Goal: Find specific fact: Find specific fact

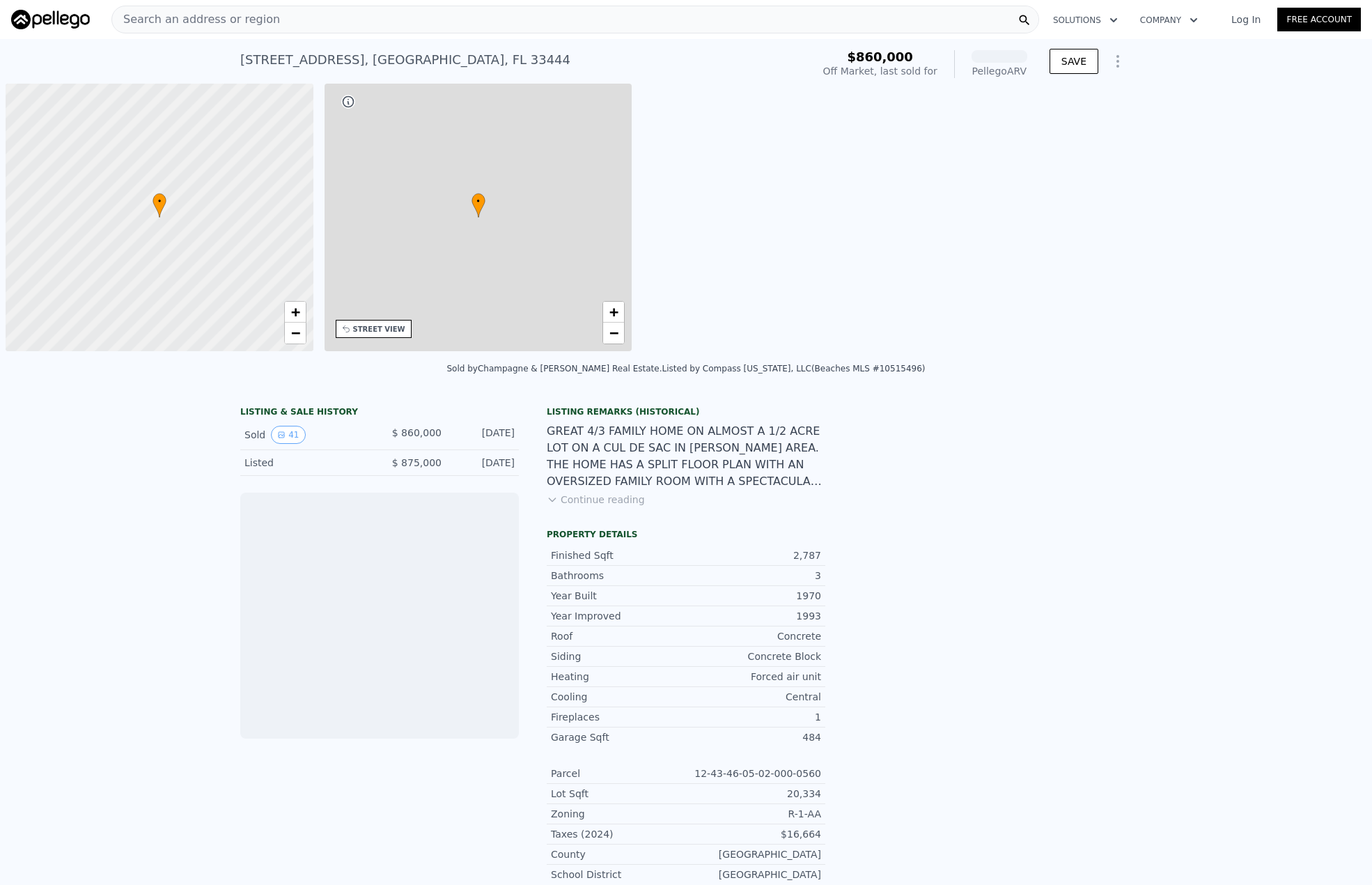
scroll to position [0, 6]
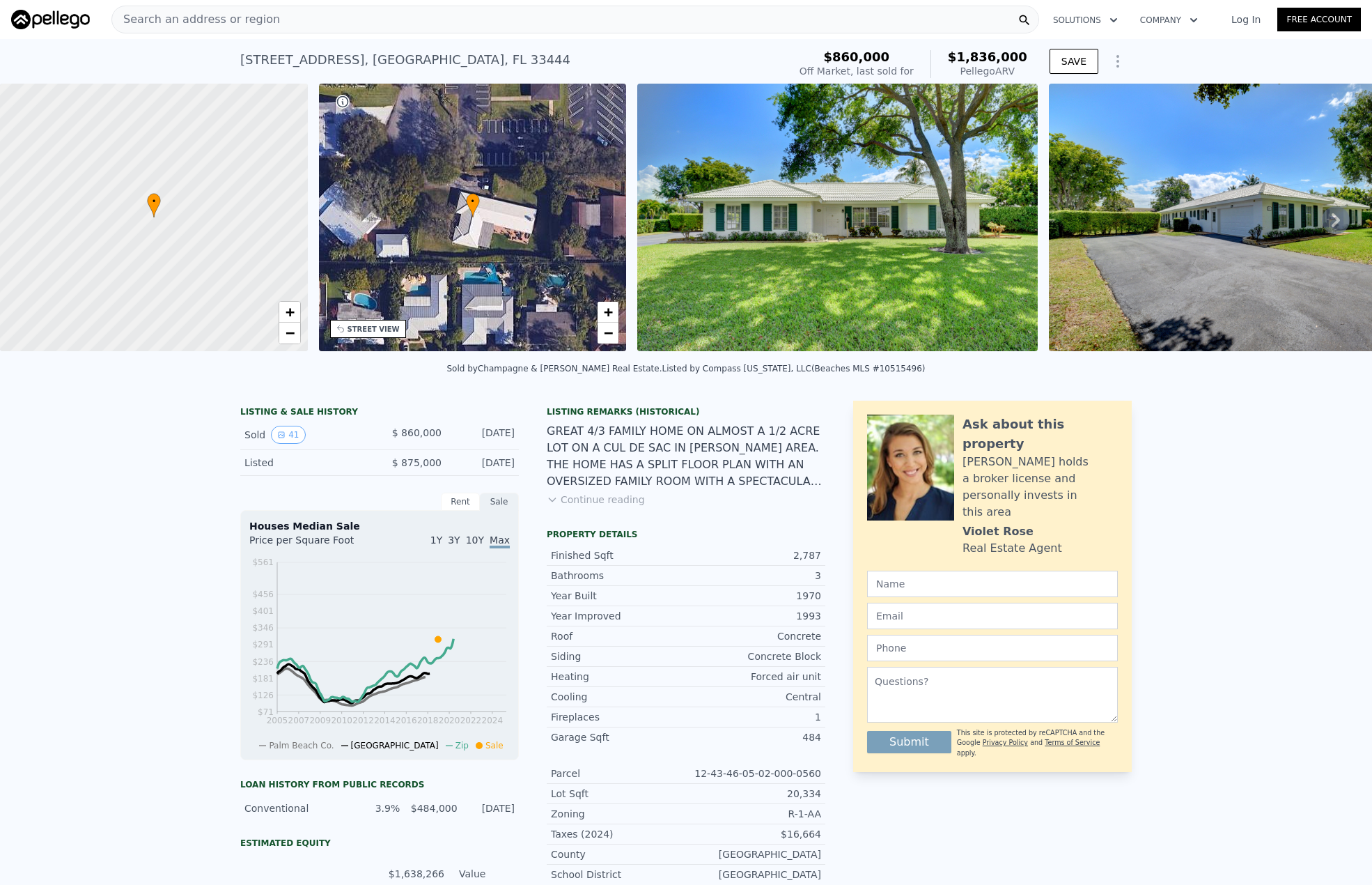
click at [746, 217] on img at bounding box center [837, 218] width 400 height 268
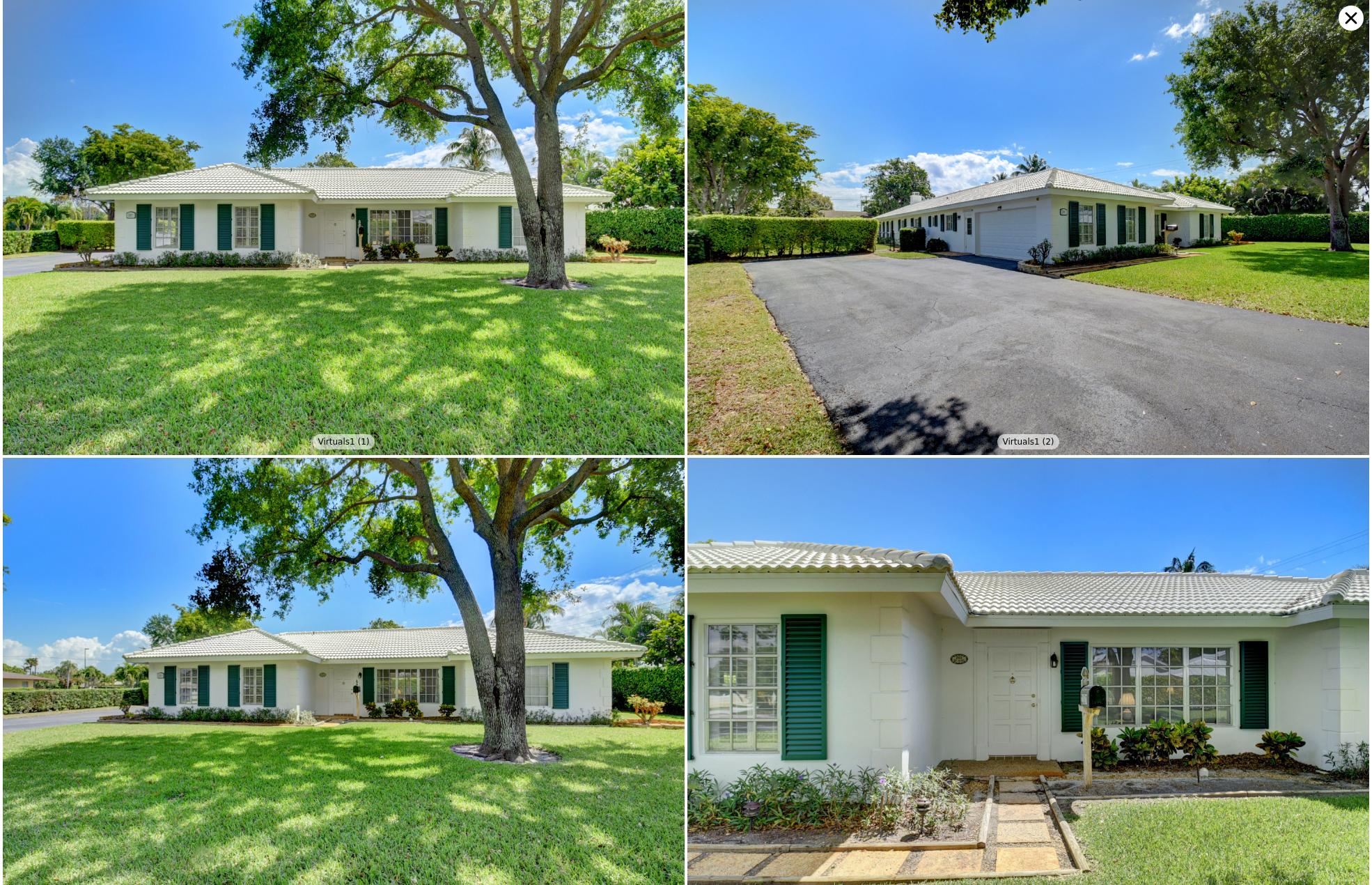
scroll to position [0, 0]
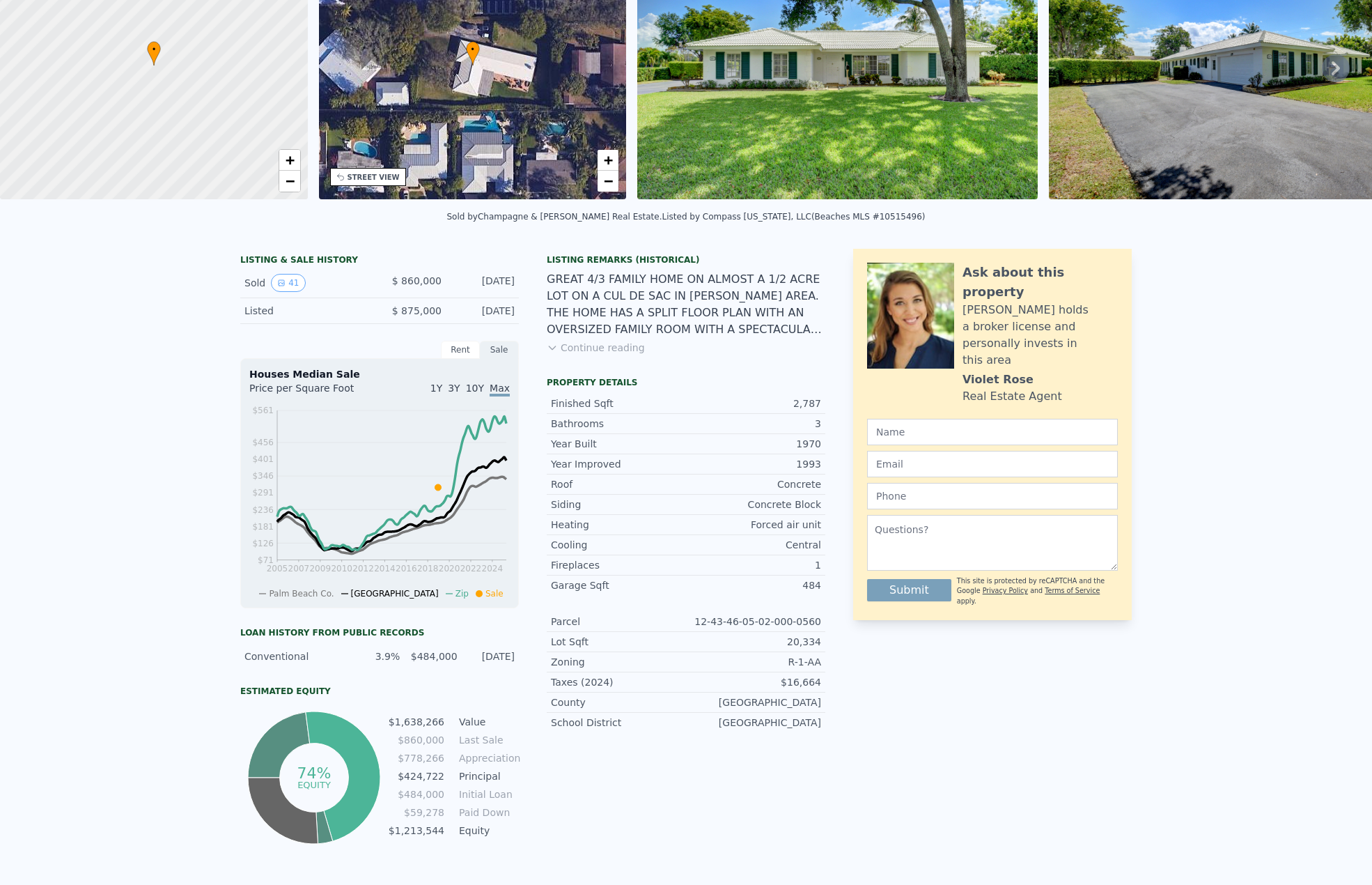
scroll to position [5, 0]
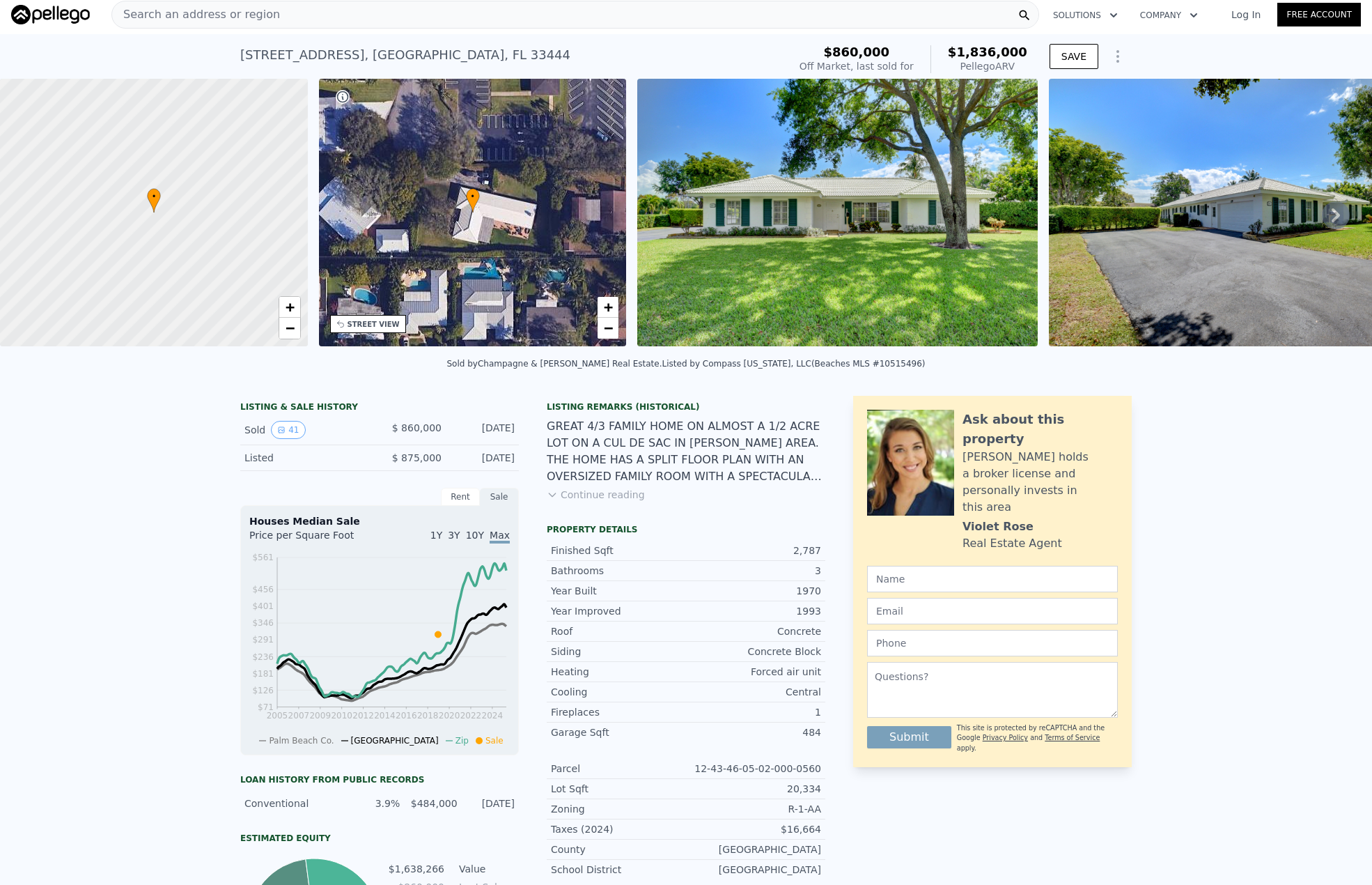
click at [392, 55] on div "[STREET_ADDRESS]" at bounding box center [405, 54] width 330 height 19
copy div "[STREET_ADDRESS] Sold [DATE] for $860k (~ARV $1.836m )"
click at [268, 39] on div "[STREET_ADDRESS] Sold [DATE] for $860k (~ARV $1.836m ) $860,000 Off Market, las…" at bounding box center [686, 56] width 891 height 44
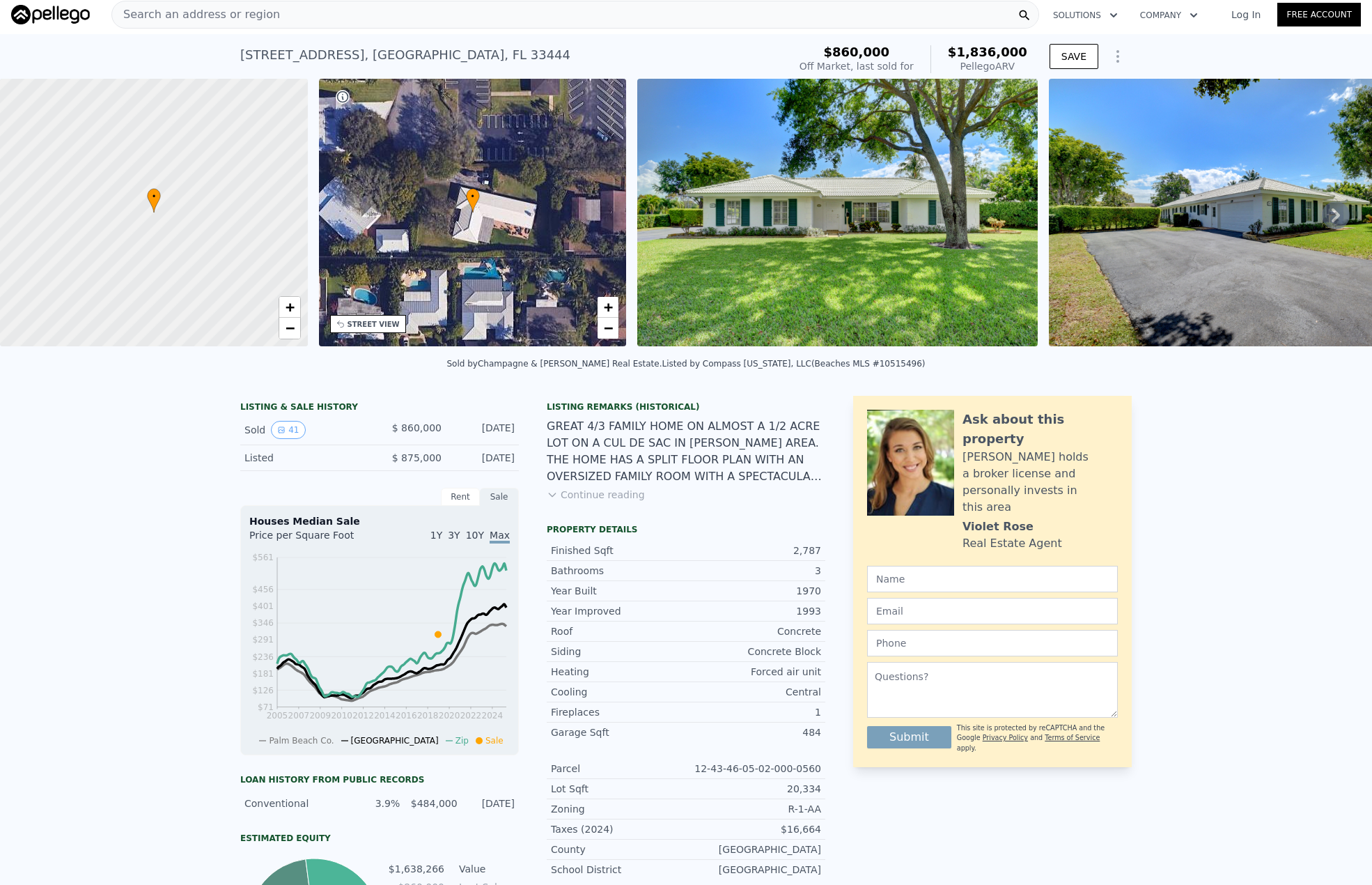
click at [287, 55] on div "[STREET_ADDRESS]" at bounding box center [405, 54] width 330 height 19
copy div "[STREET_ADDRESS] Sold [DATE] for $860k (~ARV $1.836m )"
